Goal: Task Accomplishment & Management: Manage account settings

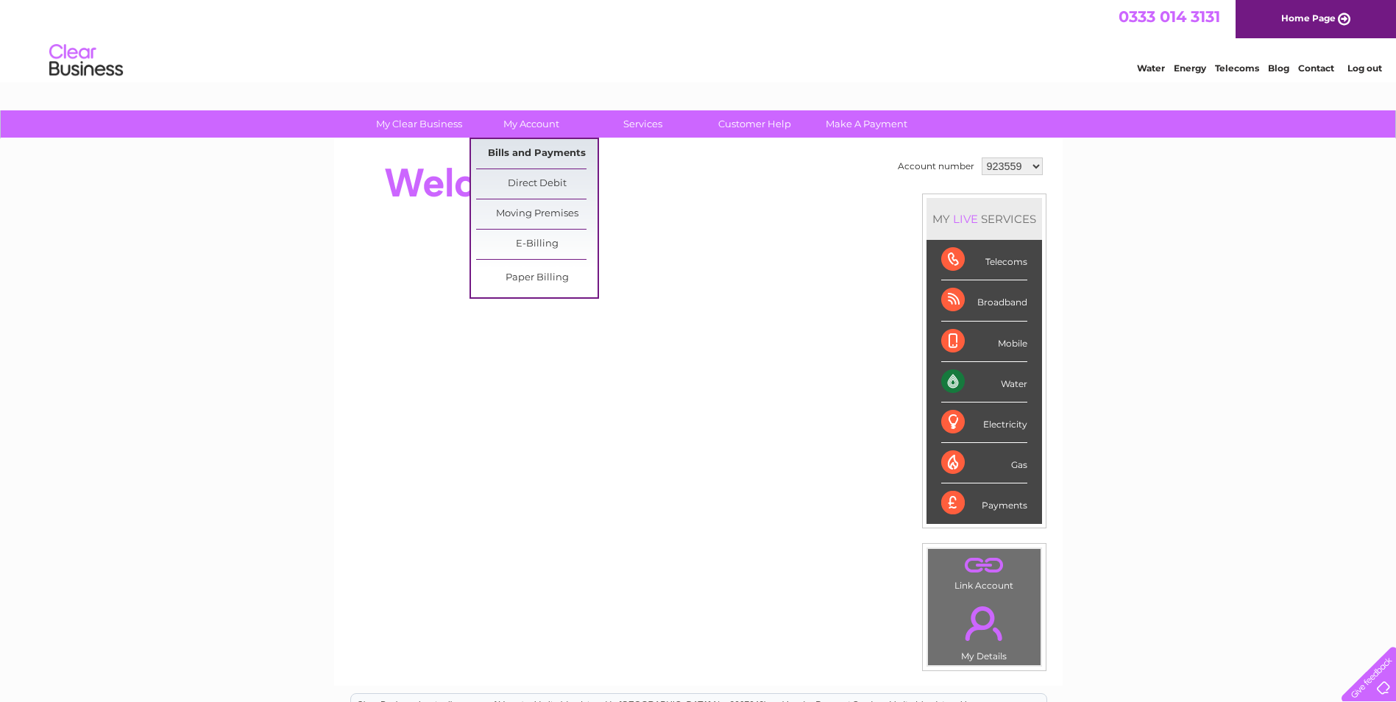
click at [541, 153] on link "Bills and Payments" at bounding box center [536, 153] width 121 height 29
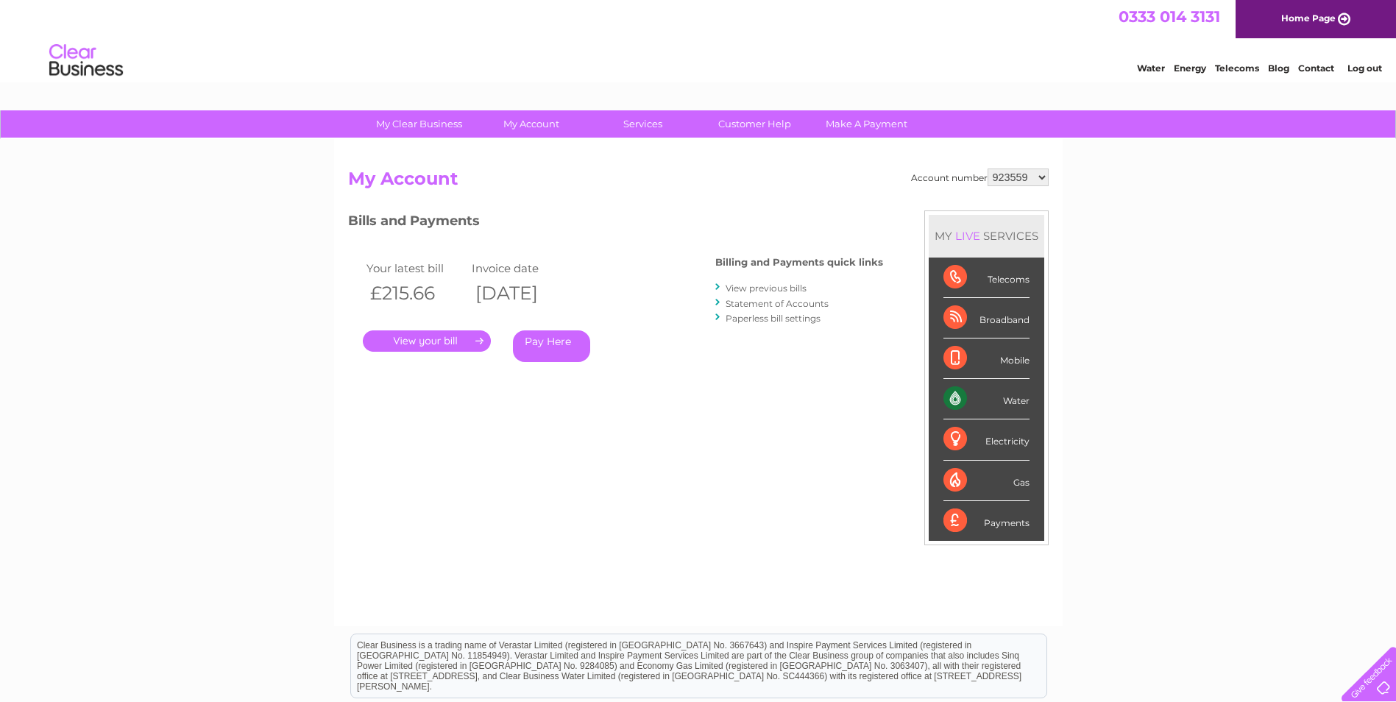
click at [451, 342] on link "." at bounding box center [427, 340] width 128 height 21
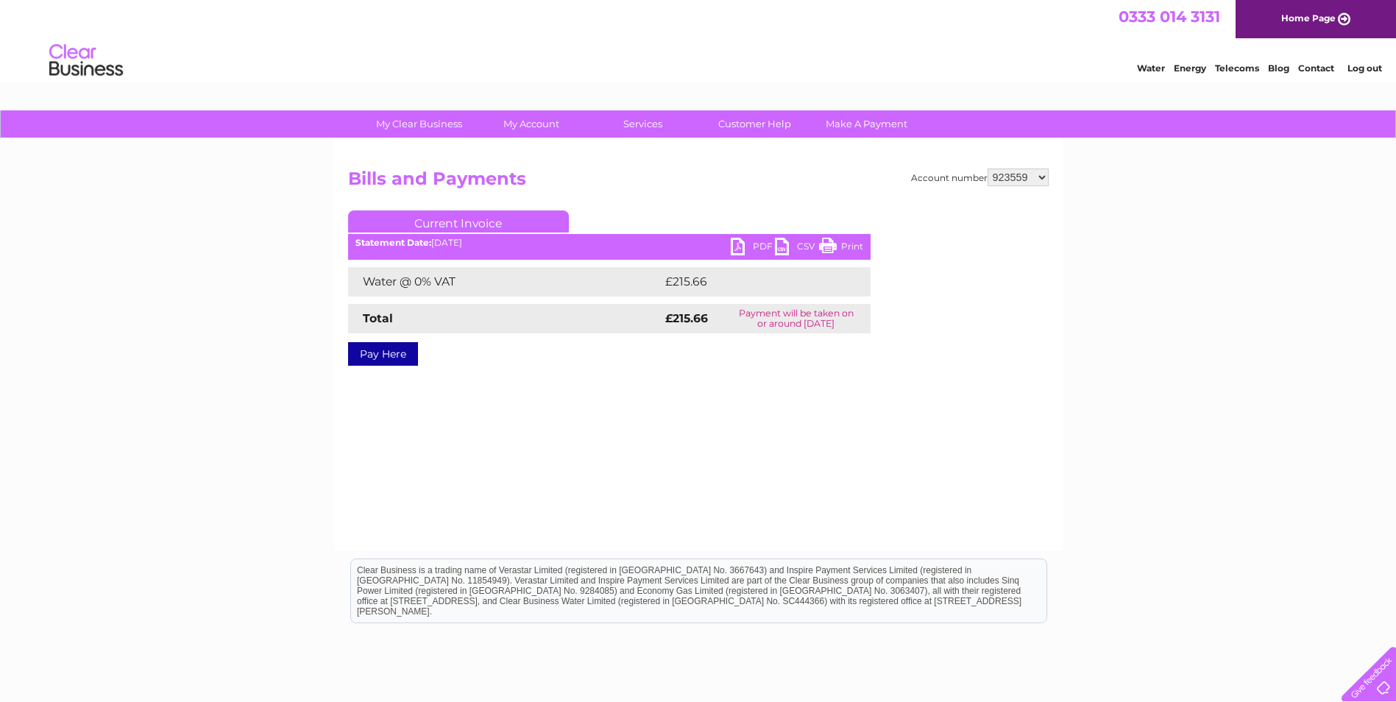
click at [756, 242] on link "PDF" at bounding box center [753, 248] width 44 height 21
click at [1352, 65] on link "Log out" at bounding box center [1364, 68] width 35 height 11
